Goal: Navigation & Orientation: Find specific page/section

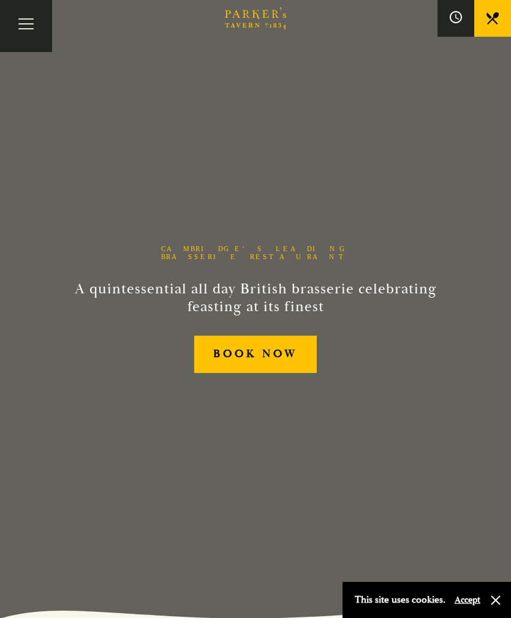
click at [27, 32] on button "Toggle navigation" at bounding box center [26, 26] width 52 height 52
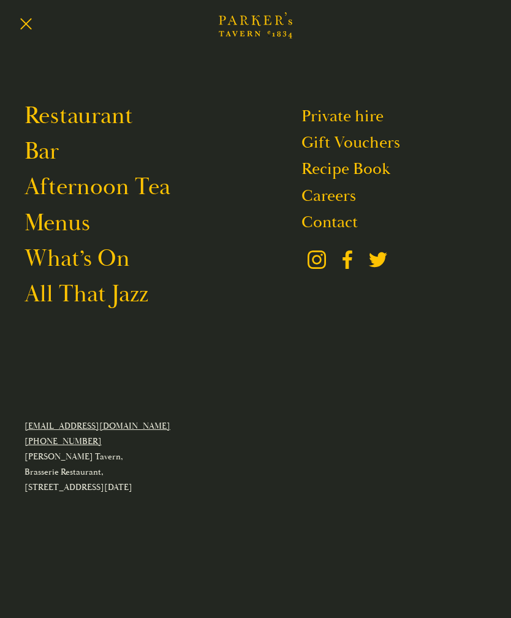
click at [50, 235] on link "Menus" at bounding box center [58, 223] width 66 height 29
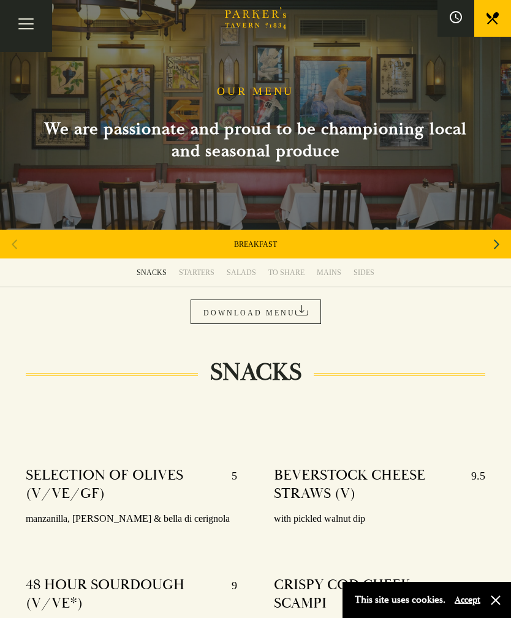
click at [29, 36] on button "Toggle navigation" at bounding box center [26, 26] width 52 height 52
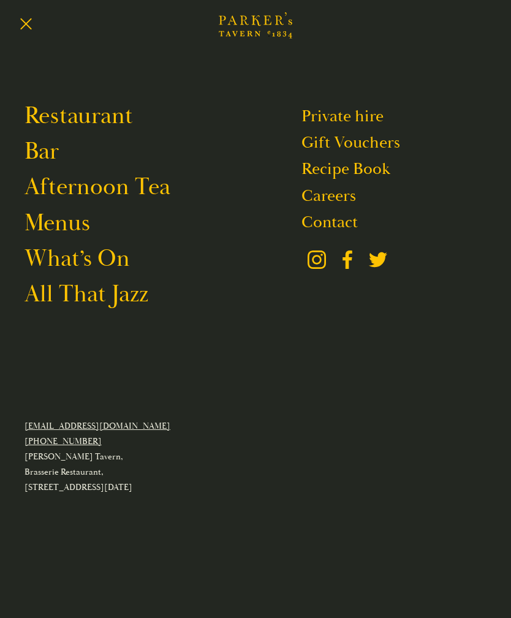
click at [61, 193] on link "Afternoon Tea" at bounding box center [98, 187] width 146 height 29
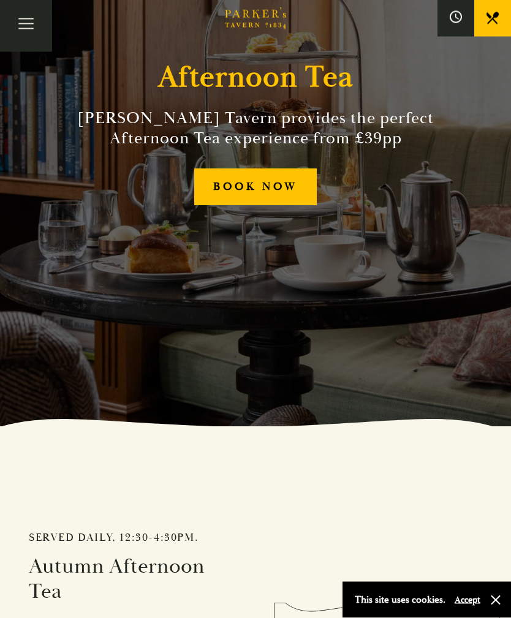
click at [32, 33] on button "Toggle navigation" at bounding box center [26, 26] width 52 height 52
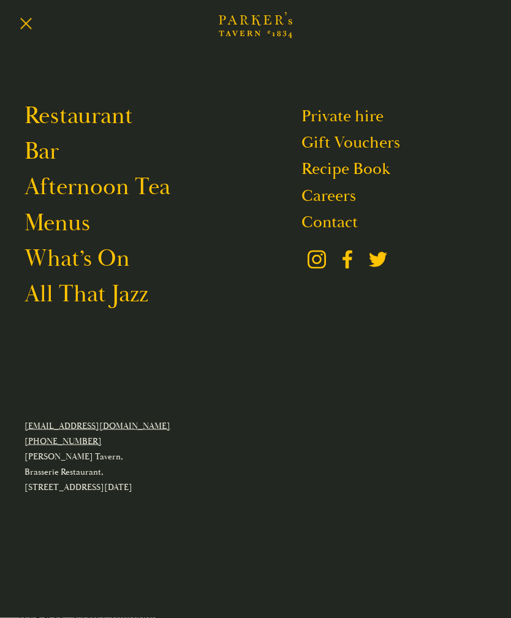
scroll to position [192, 0]
click at [69, 269] on link "What’s On" at bounding box center [77, 259] width 105 height 29
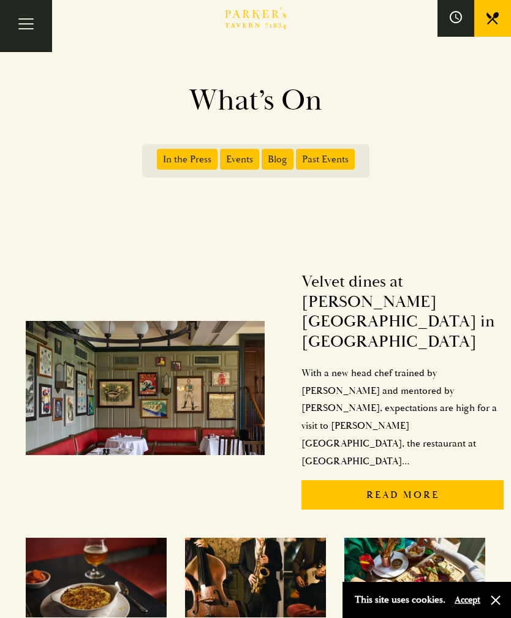
click at [28, 25] on button "Toggle navigation" at bounding box center [26, 26] width 52 height 52
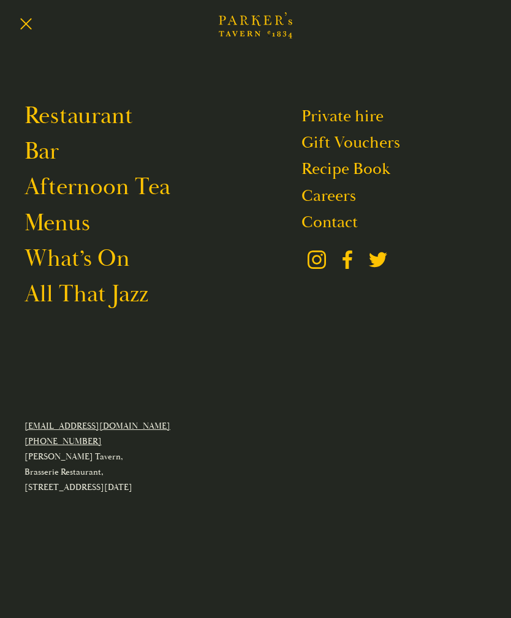
click at [44, 158] on link "Bar" at bounding box center [42, 151] width 34 height 29
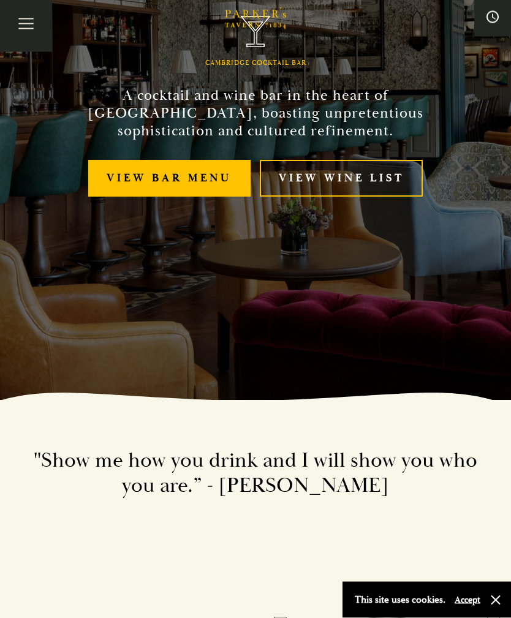
scroll to position [219, 0]
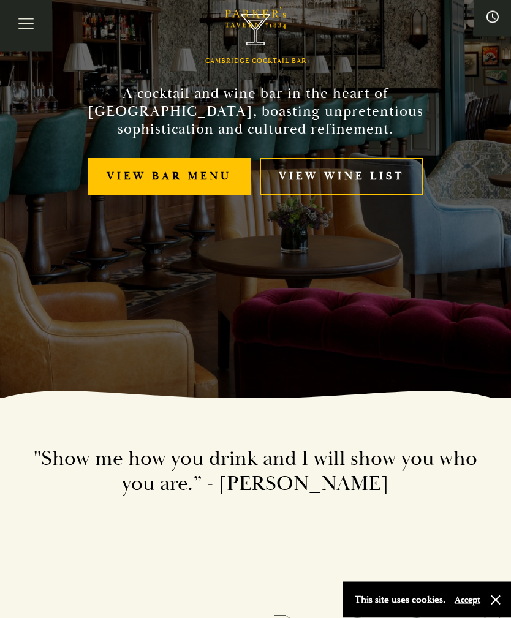
click at [107, 184] on link "View bar menu" at bounding box center [169, 177] width 162 height 37
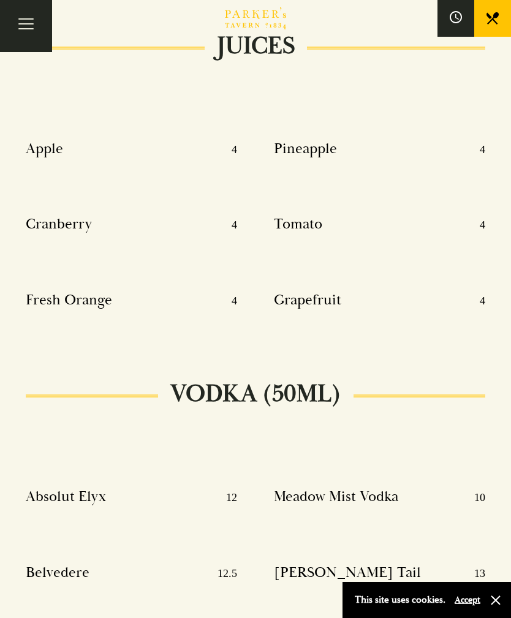
scroll to position [7967, 0]
